Goal: Use online tool/utility

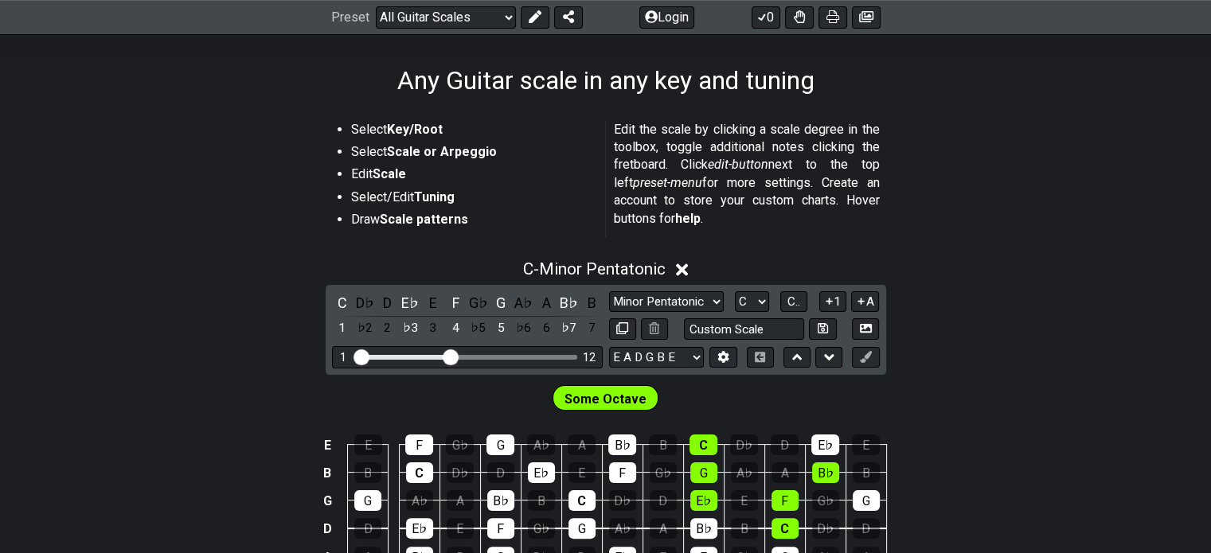
scroll to position [398, 0]
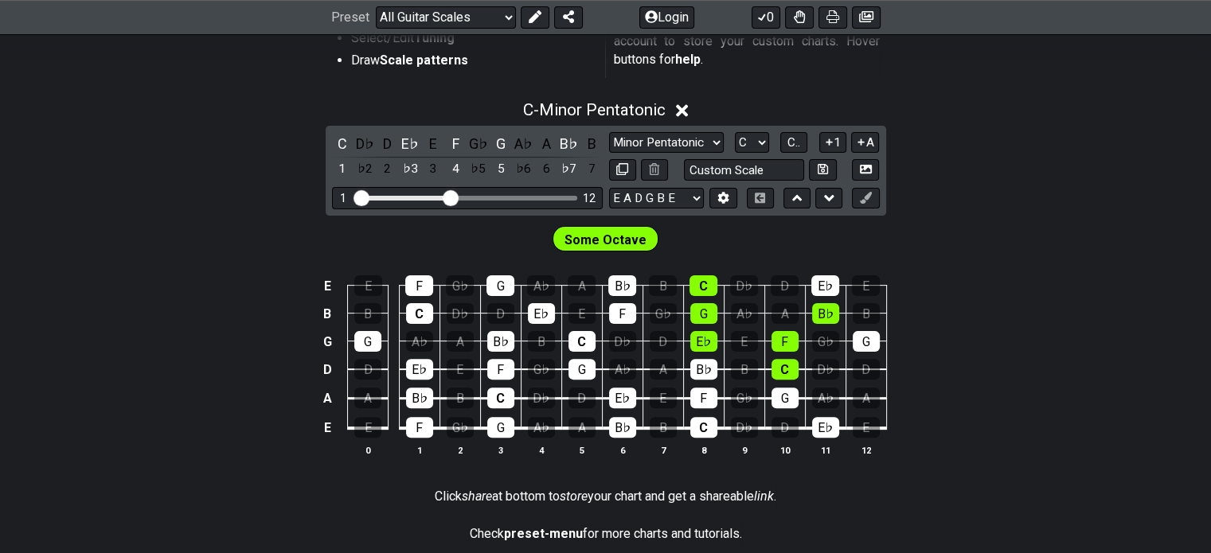
click at [592, 241] on span "Some Octave" at bounding box center [605, 239] width 82 height 23
click at [670, 205] on select "E A D G B E E A D G B E E A D G B E B E A D F♯ B A D G C E A D A D G B E E♭ A♭ …" at bounding box center [656, 198] width 95 height 21
select select "D A D G A D"
click at [609, 188] on select "E A D G B E E A D G B E E A D G B E B E A D F♯ B A D G C E A D A D G B E E♭ A♭ …" at bounding box center [656, 198] width 95 height 21
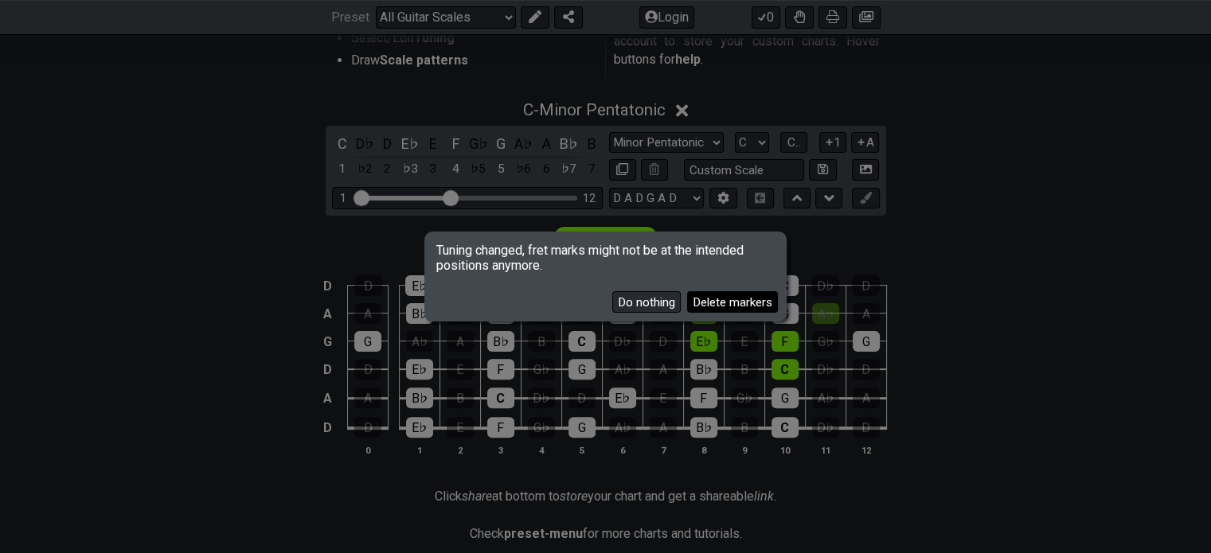
click at [697, 306] on button "Delete markers" at bounding box center [732, 301] width 91 height 21
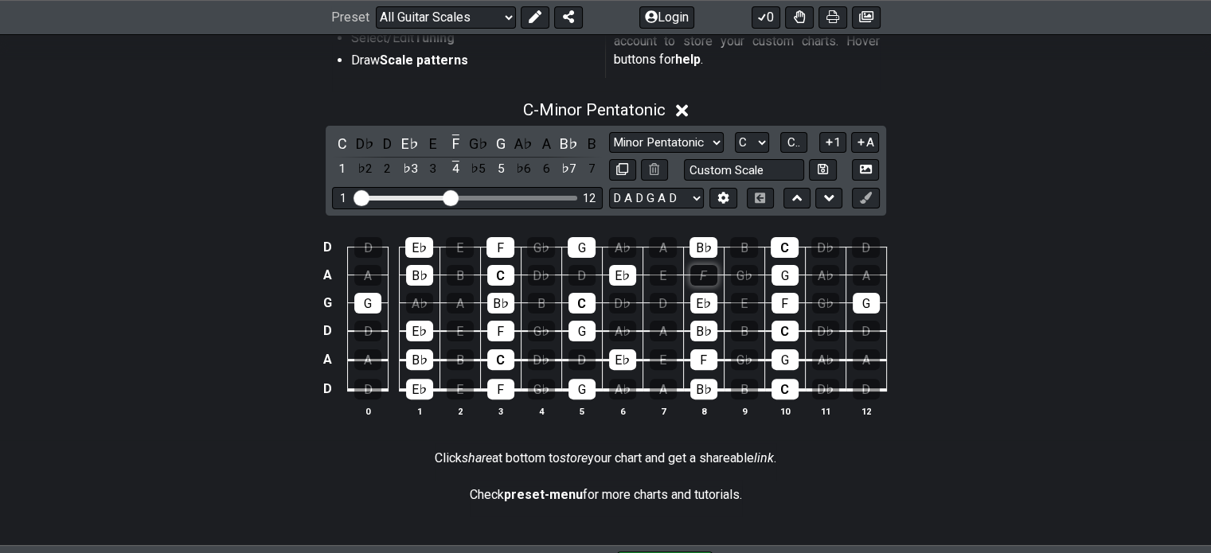
click at [697, 273] on div "F" at bounding box center [703, 275] width 27 height 21
click at [700, 276] on div "F" at bounding box center [703, 275] width 27 height 21
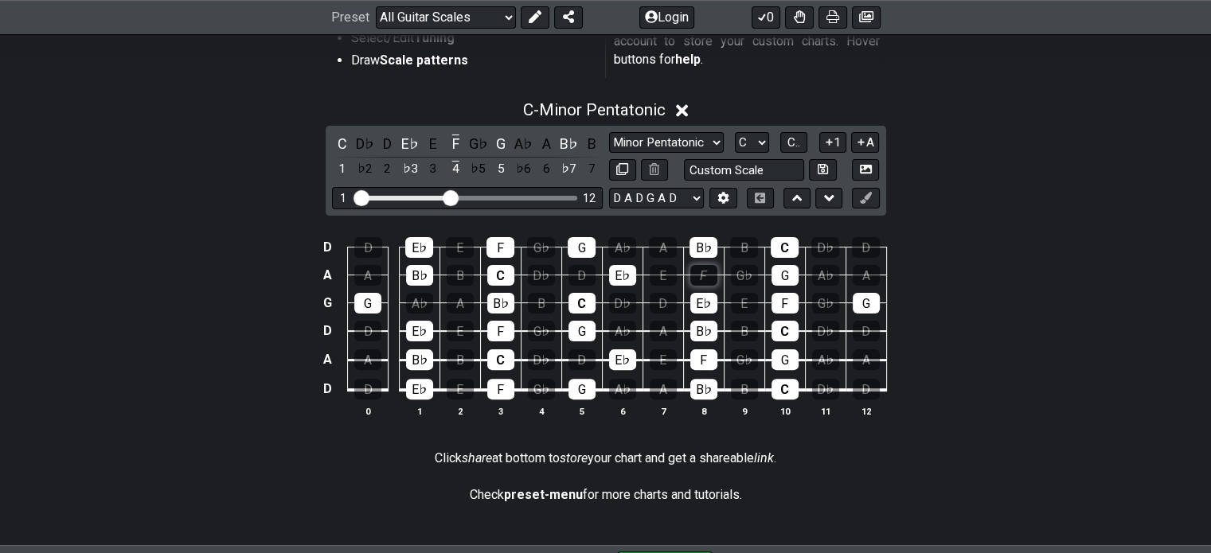
click at [700, 276] on div "F" at bounding box center [703, 275] width 27 height 21
